Goal: Information Seeking & Learning: Find specific fact

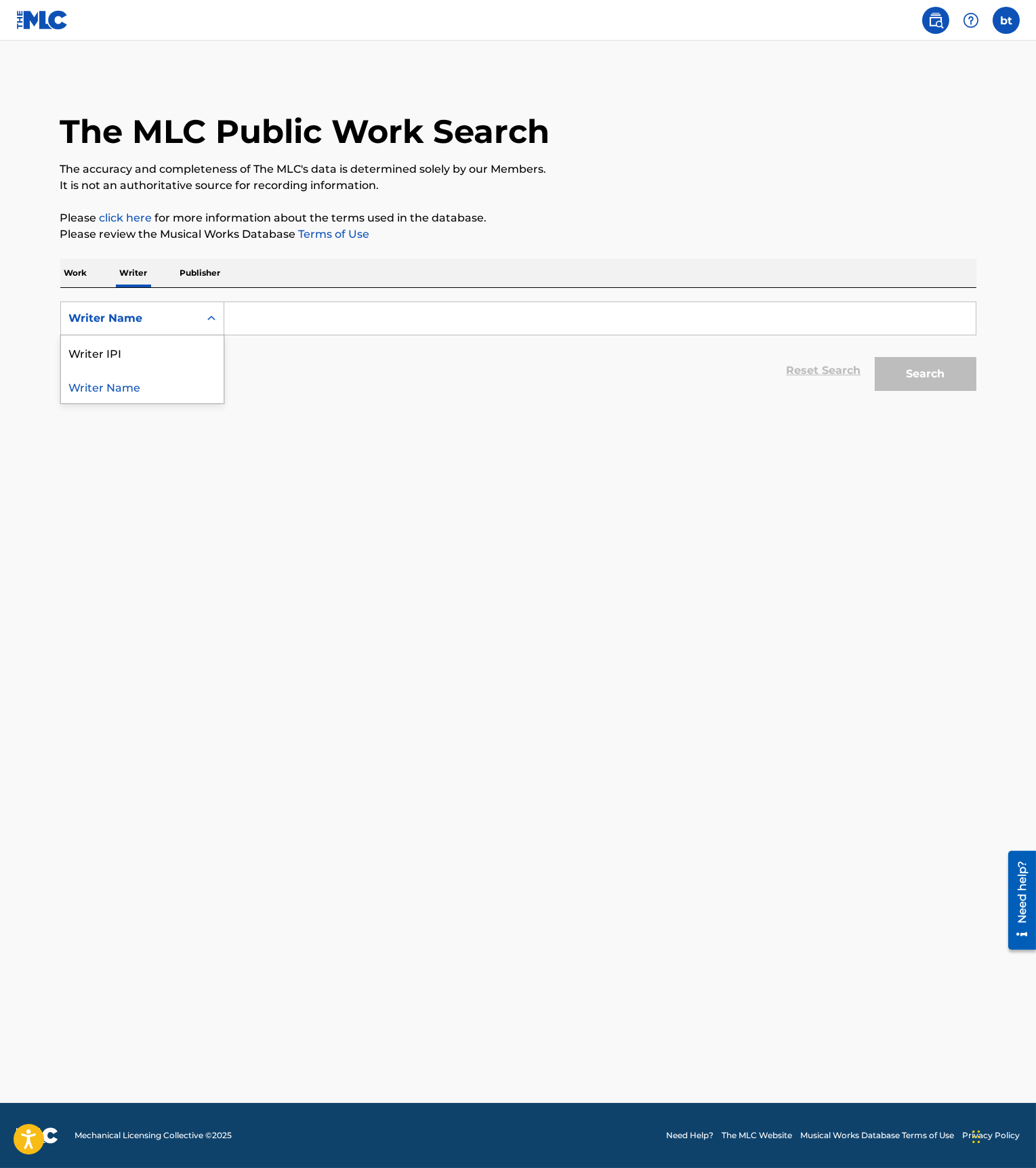
click at [206, 314] on icon "Search Form" at bounding box center [210, 318] width 13 height 13
drag, startPoint x: 149, startPoint y: 388, endPoint x: 155, endPoint y: 382, distance: 8.5
click at [150, 387] on div "Writer Name" at bounding box center [142, 386] width 163 height 33
click at [298, 320] on input "Search Form" at bounding box center [599, 318] width 751 height 33
paste input "Shaboozey"
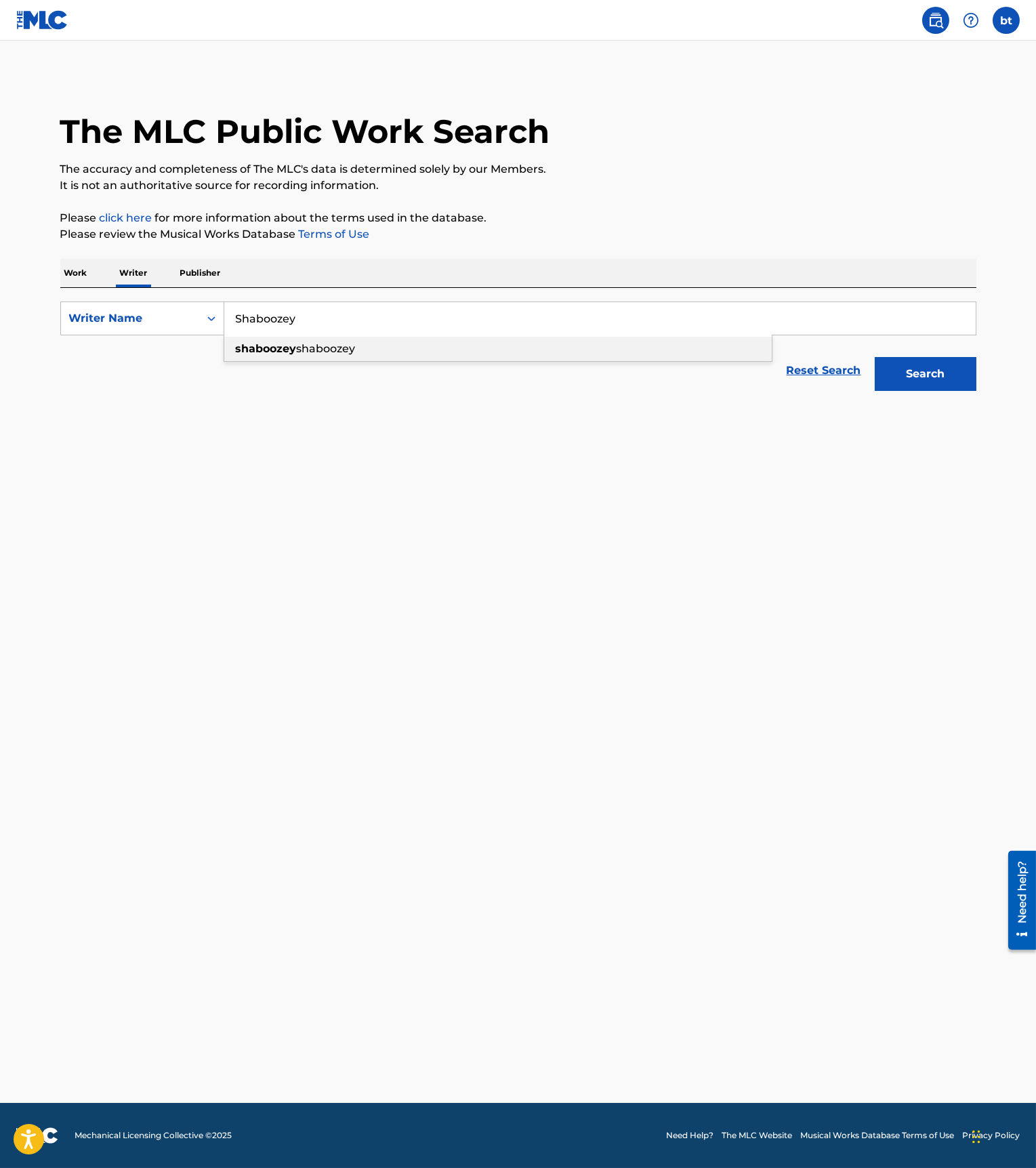
click at [356, 351] on span "shaboozey" at bounding box center [326, 349] width 59 height 13
click at [933, 375] on button "Search" at bounding box center [924, 374] width 101 height 33
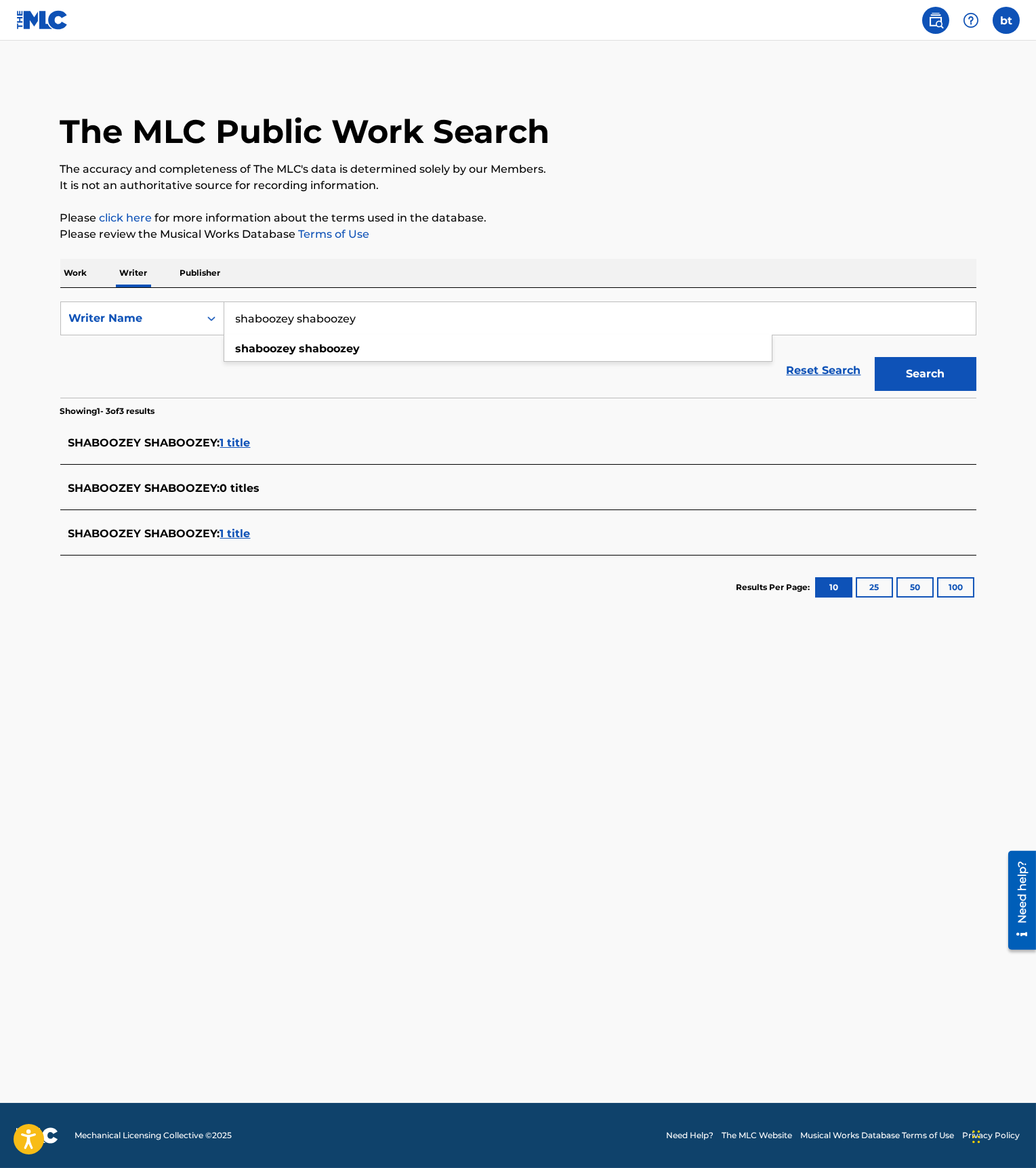
drag, startPoint x: 298, startPoint y: 323, endPoint x: 397, endPoint y: 330, distance: 99.2
click at [402, 327] on input "shaboozey shaboozey" at bounding box center [599, 318] width 751 height 33
type input "shaboozey"
click at [874, 357] on button "Search" at bounding box center [924, 374] width 101 height 33
click at [239, 446] on span "1 title" at bounding box center [235, 443] width 31 height 13
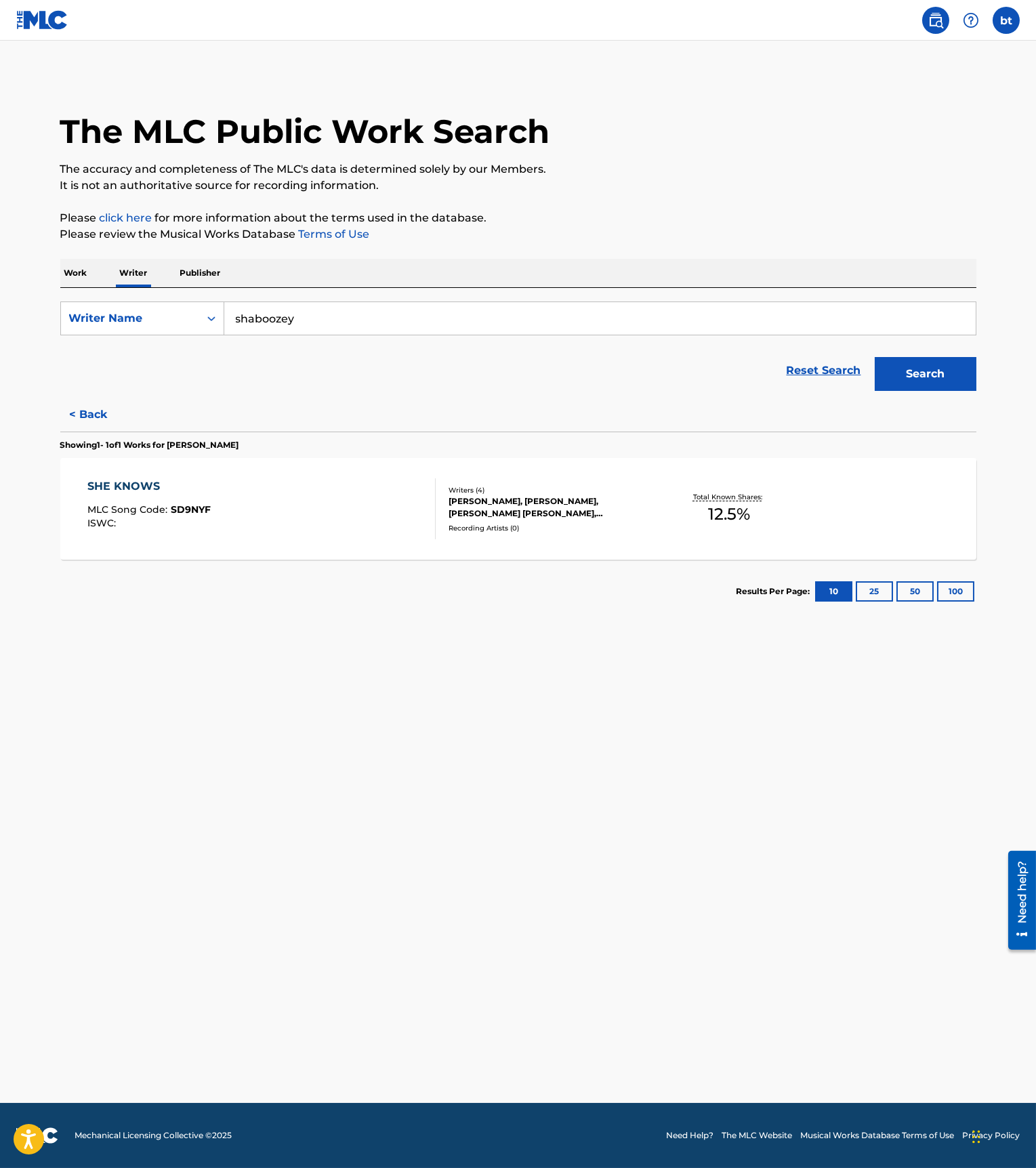
click at [531, 503] on div "[PERSON_NAME], [PERSON_NAME], [PERSON_NAME] [PERSON_NAME], [PERSON_NAME]" at bounding box center [550, 507] width 204 height 25
